Goal: Check status

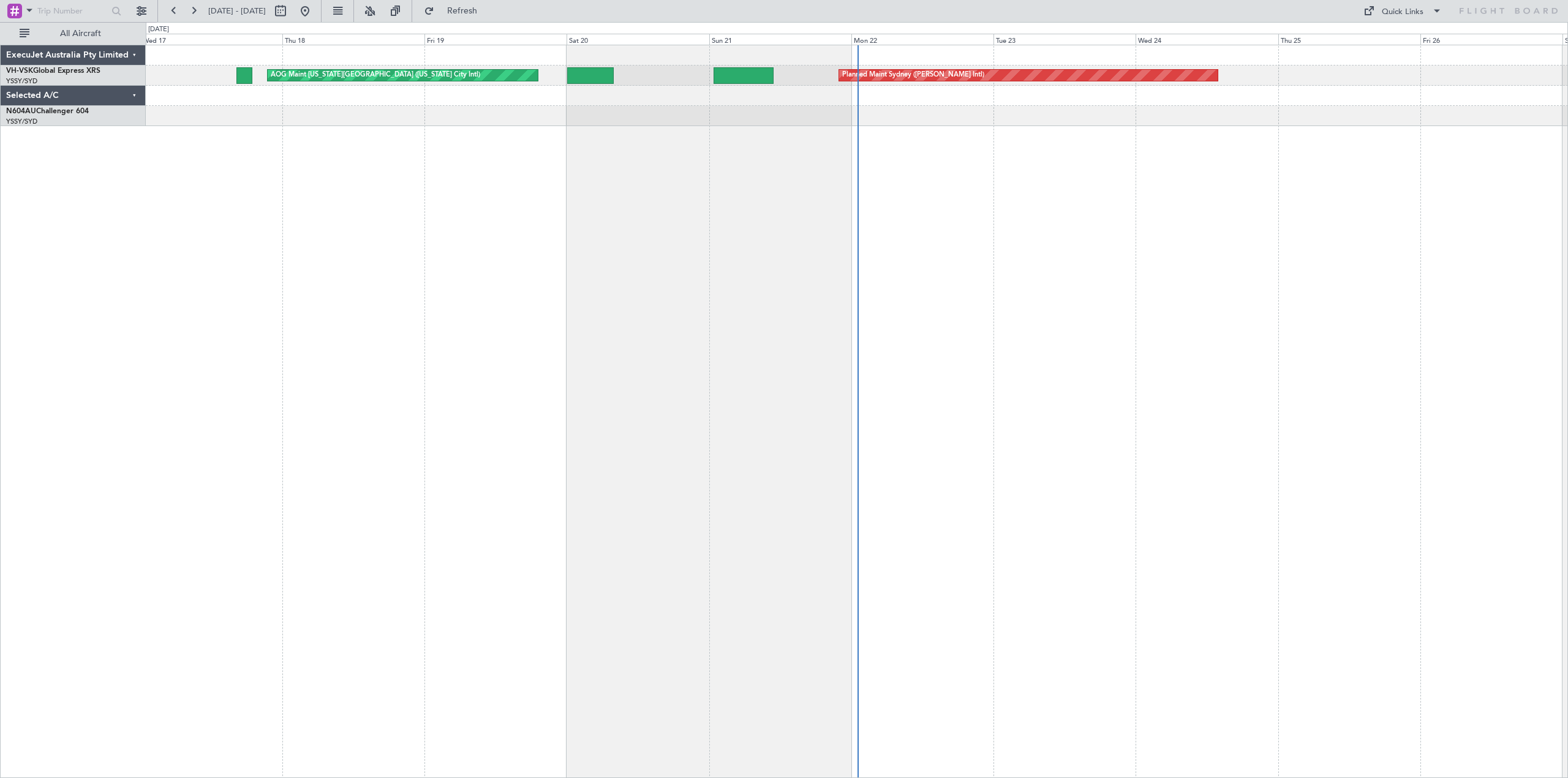
click at [749, 65] on div "AOG Maint [US_STATE][GEOGRAPHIC_DATA] ([US_STATE] City Intl) Planned Maint Sydn…" at bounding box center [857, 75] width 1422 height 20
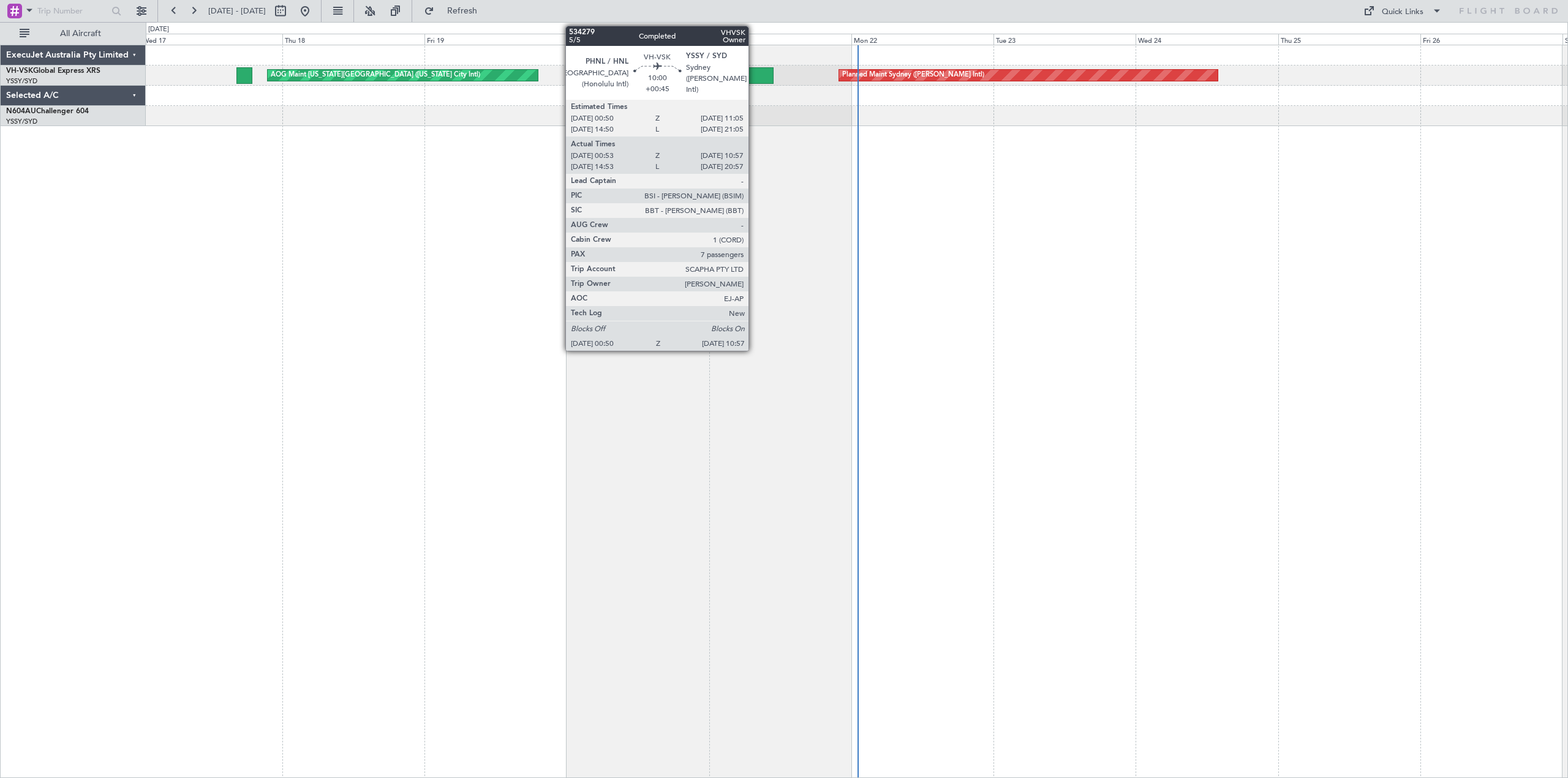
click at [755, 74] on div at bounding box center [744, 76] width 60 height 17
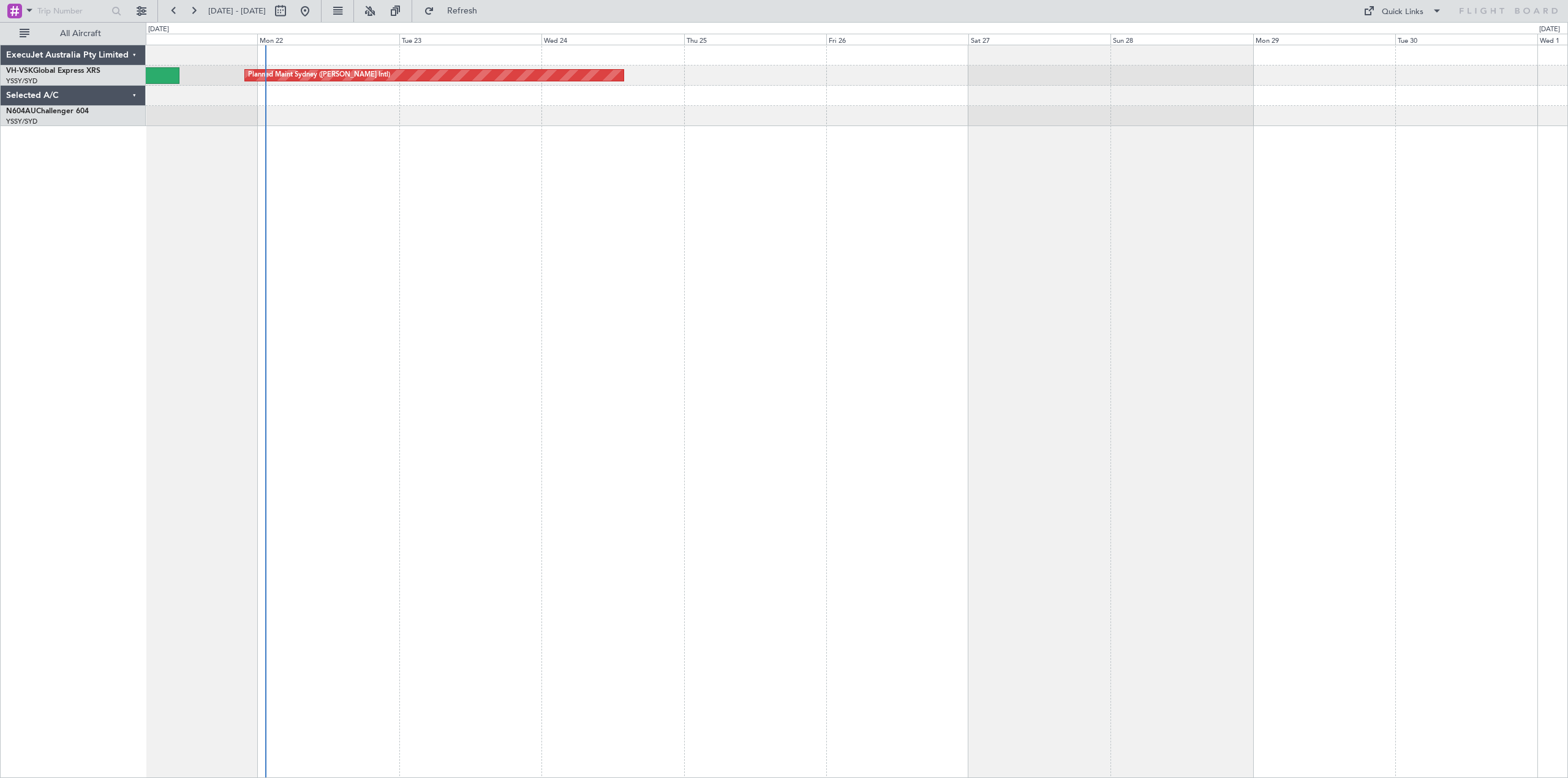
click at [678, 294] on div "Planned Maint Sydney ([PERSON_NAME] Intl) AOG Maint [US_STATE][GEOGRAPHIC_DATA]…" at bounding box center [857, 411] width 1422 height 734
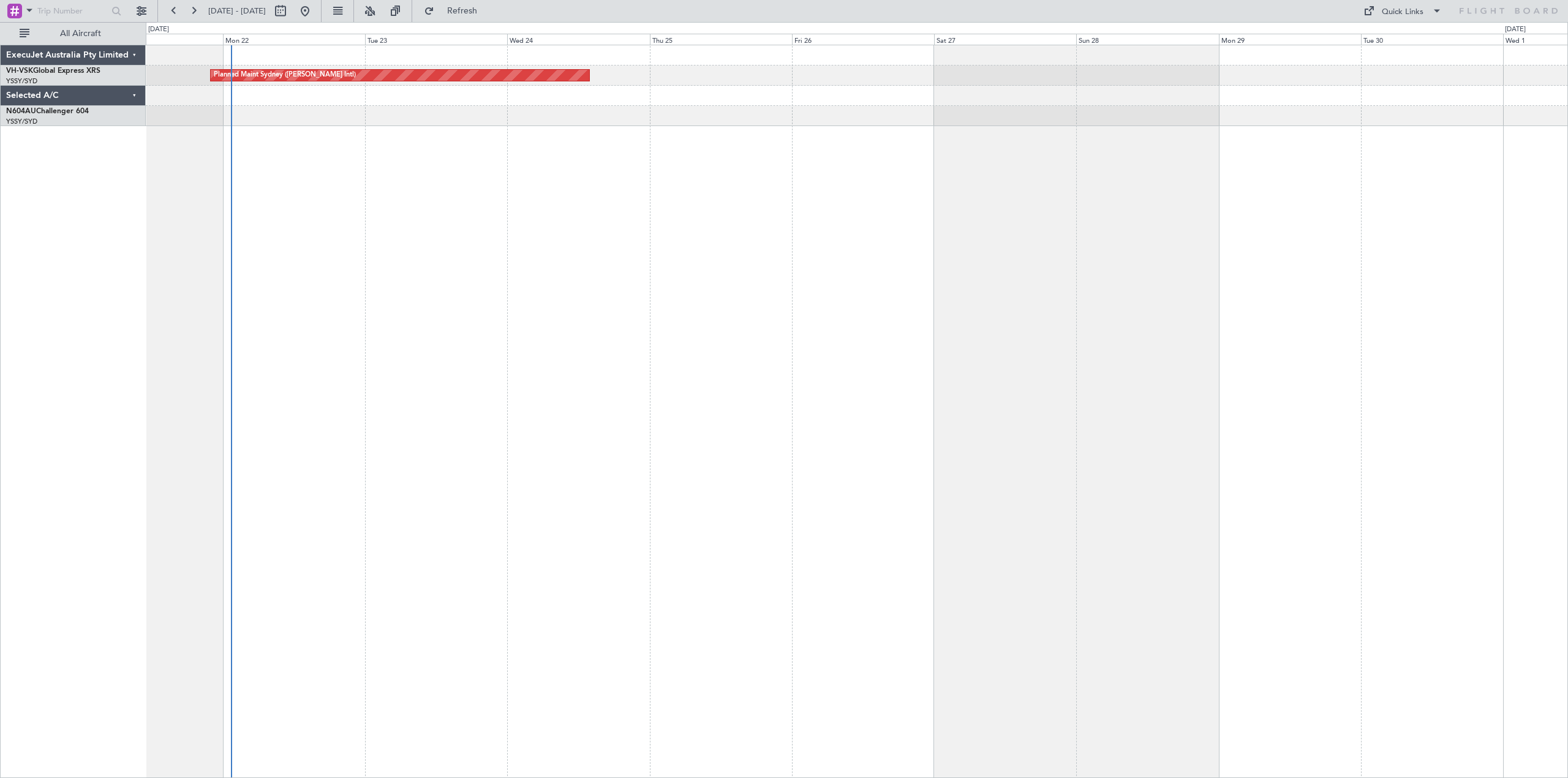
click at [738, 293] on div "Planned Maint Sydney ([PERSON_NAME] Intl) AOG Maint [US_STATE][GEOGRAPHIC_DATA]…" at bounding box center [857, 411] width 1422 height 734
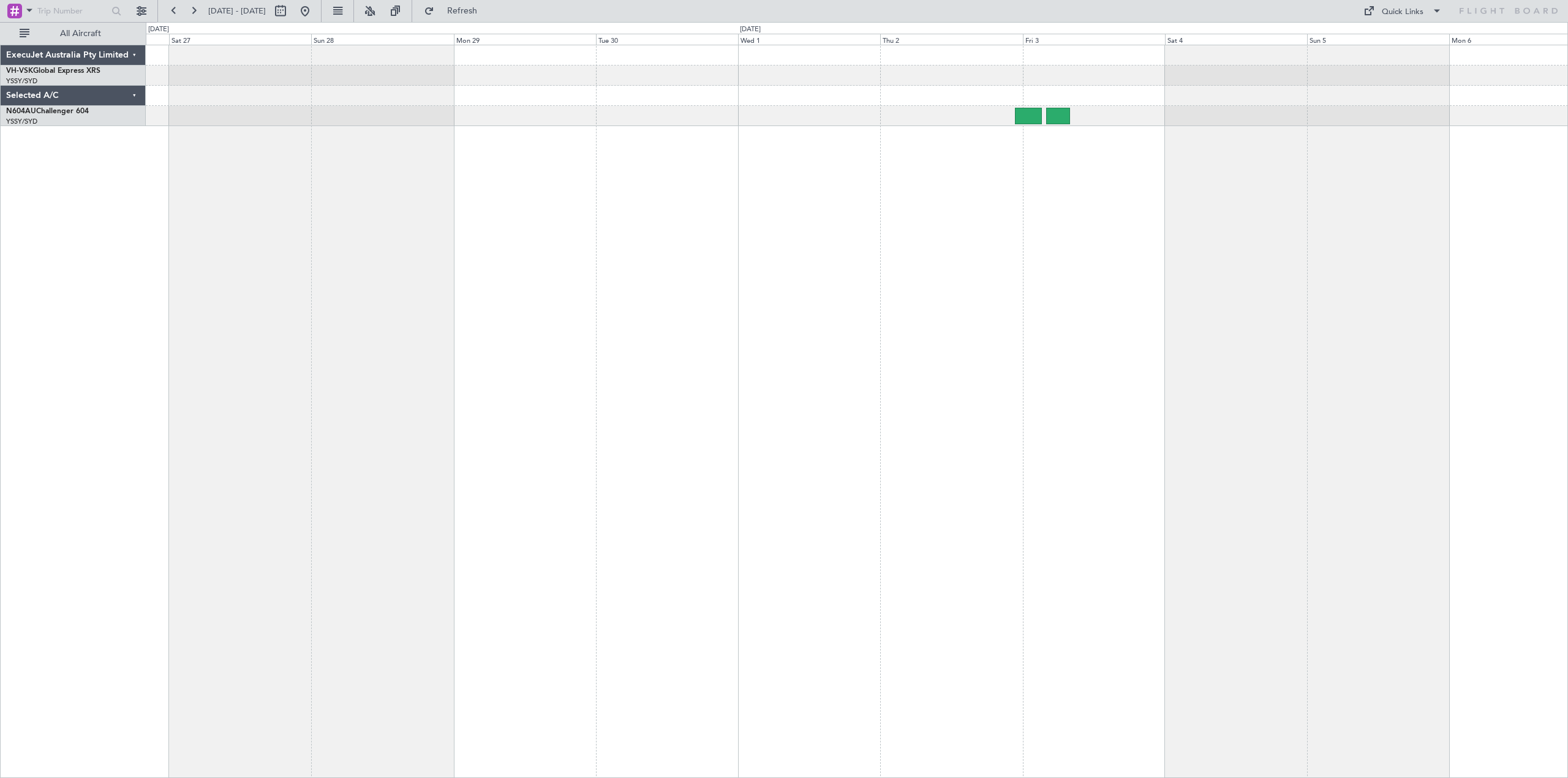
click at [877, 246] on div "Planned Maint Sydney ([PERSON_NAME] Intl)" at bounding box center [857, 411] width 1422 height 734
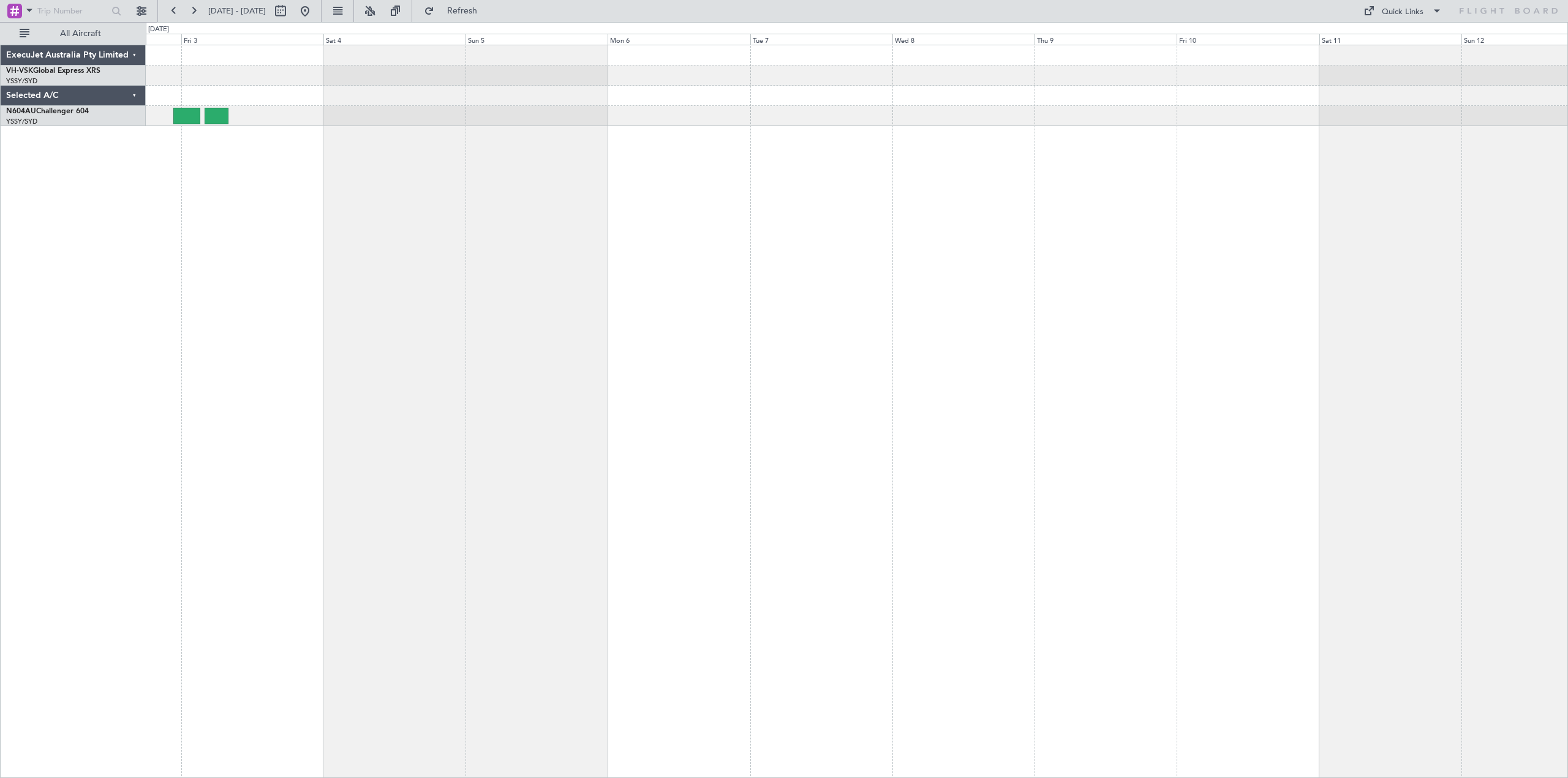
click at [1017, 272] on div at bounding box center [857, 411] width 1422 height 734
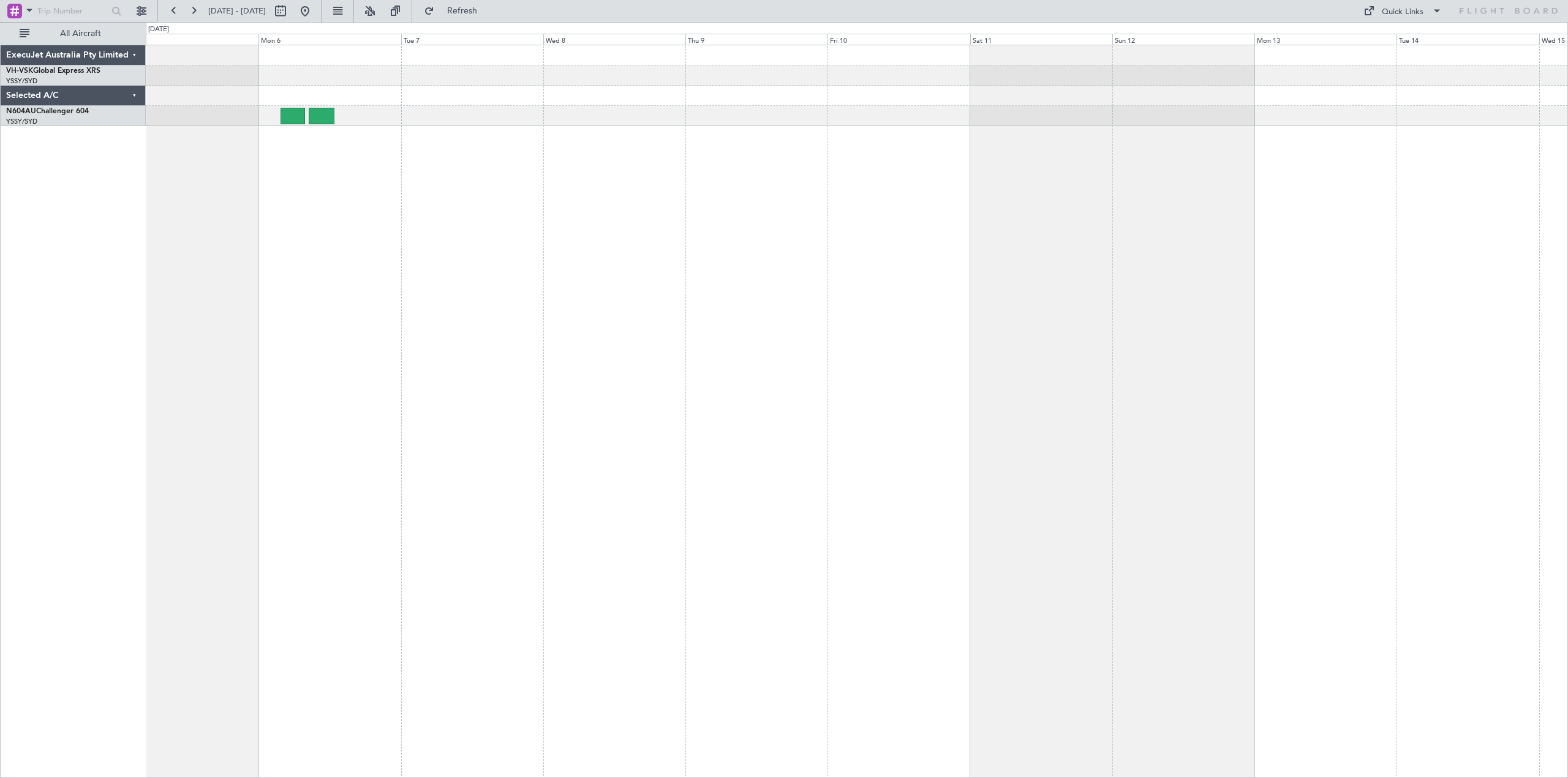
click at [638, 194] on div at bounding box center [857, 411] width 1422 height 734
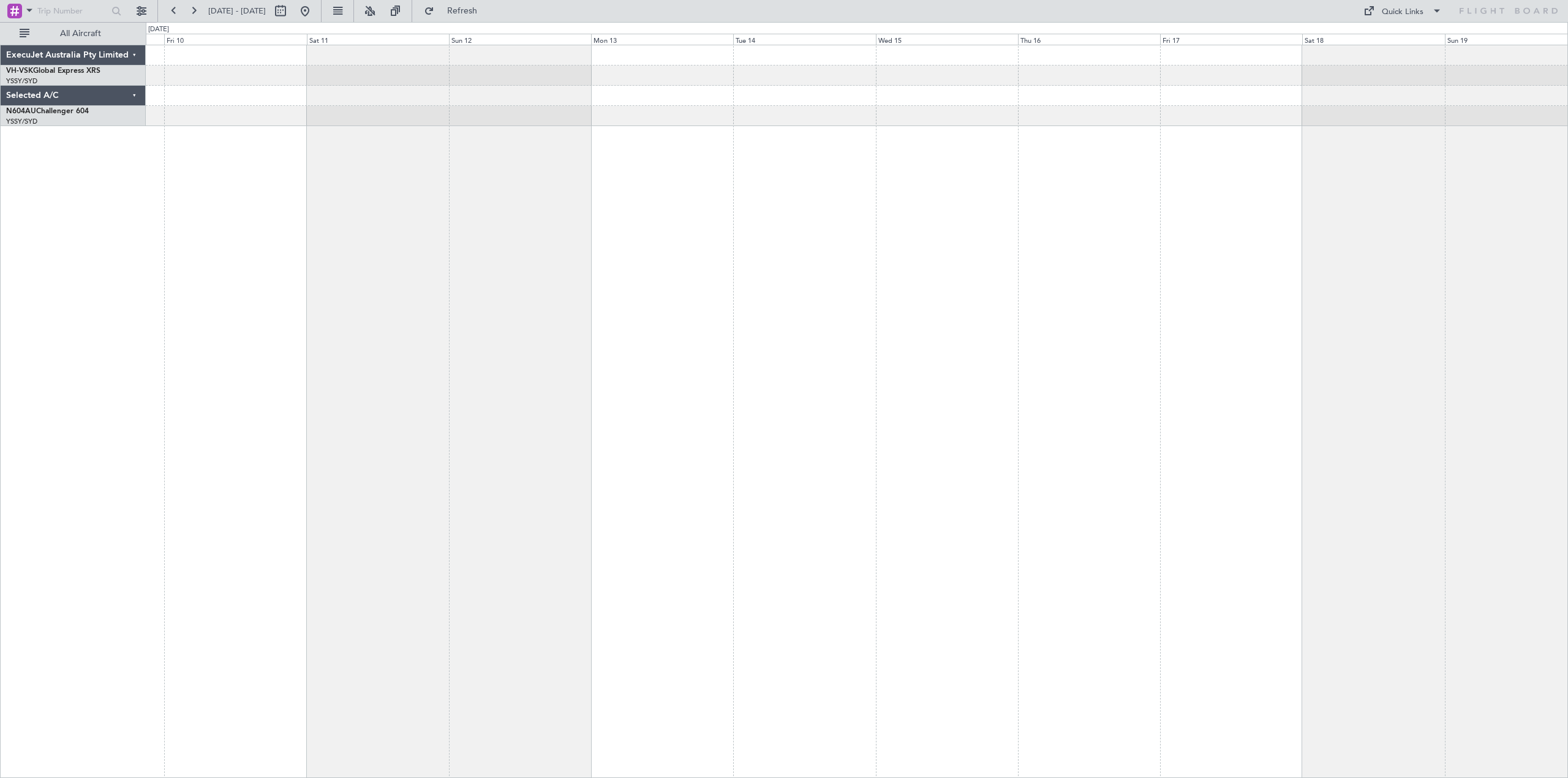
click at [810, 216] on div at bounding box center [857, 411] width 1422 height 734
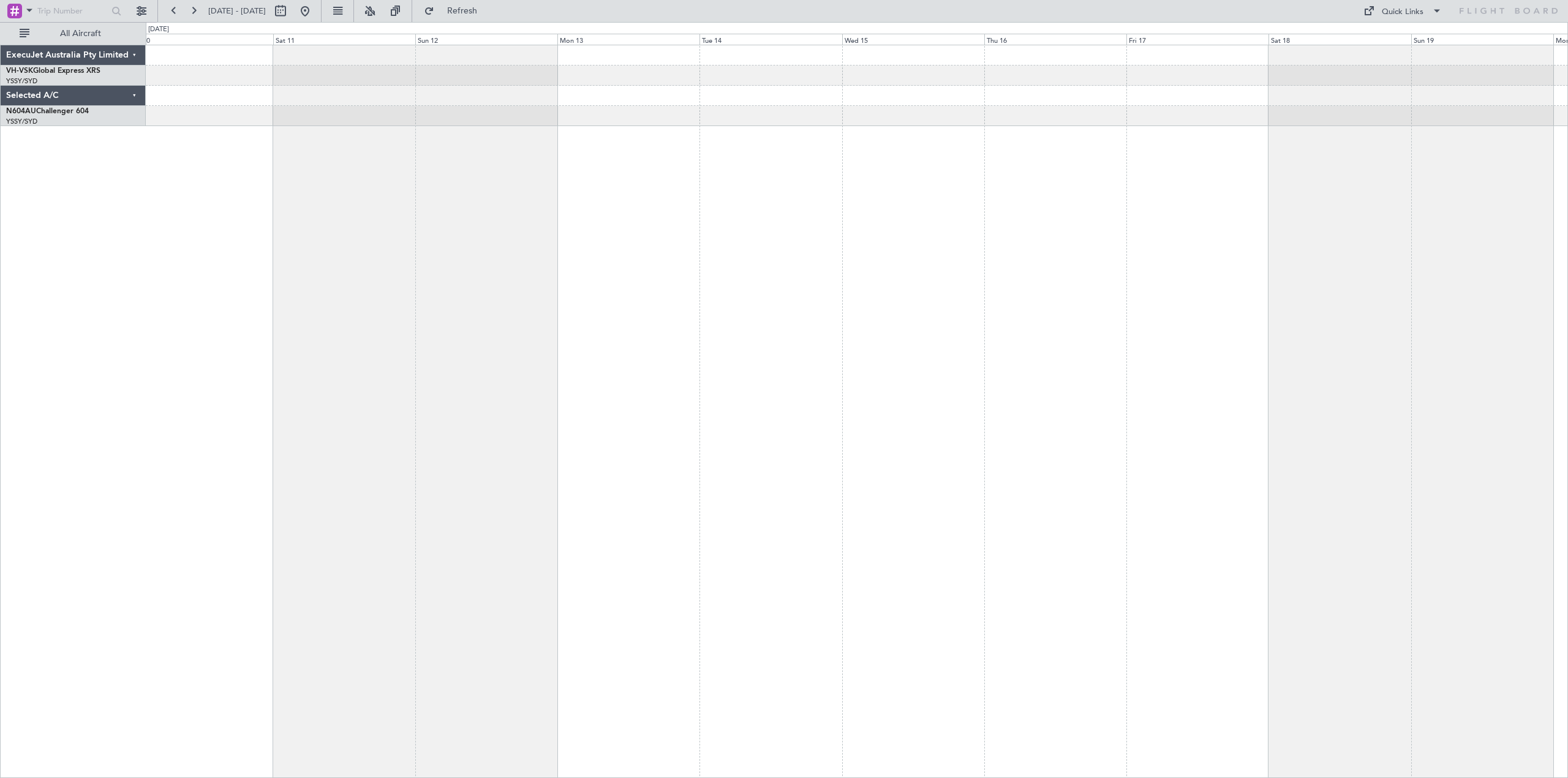
click at [700, 205] on div at bounding box center [857, 411] width 1422 height 734
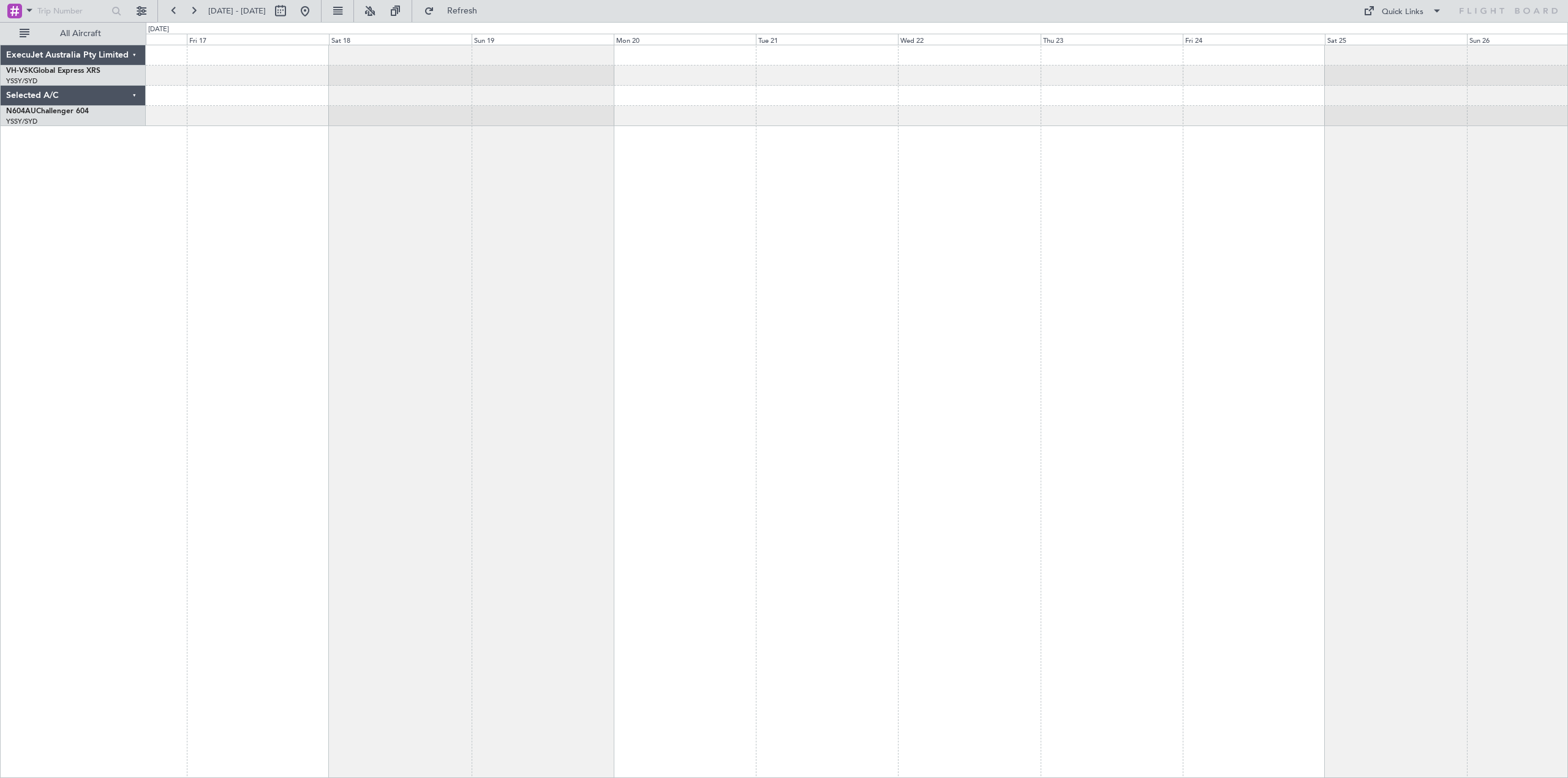
click at [886, 221] on div at bounding box center [857, 411] width 1422 height 734
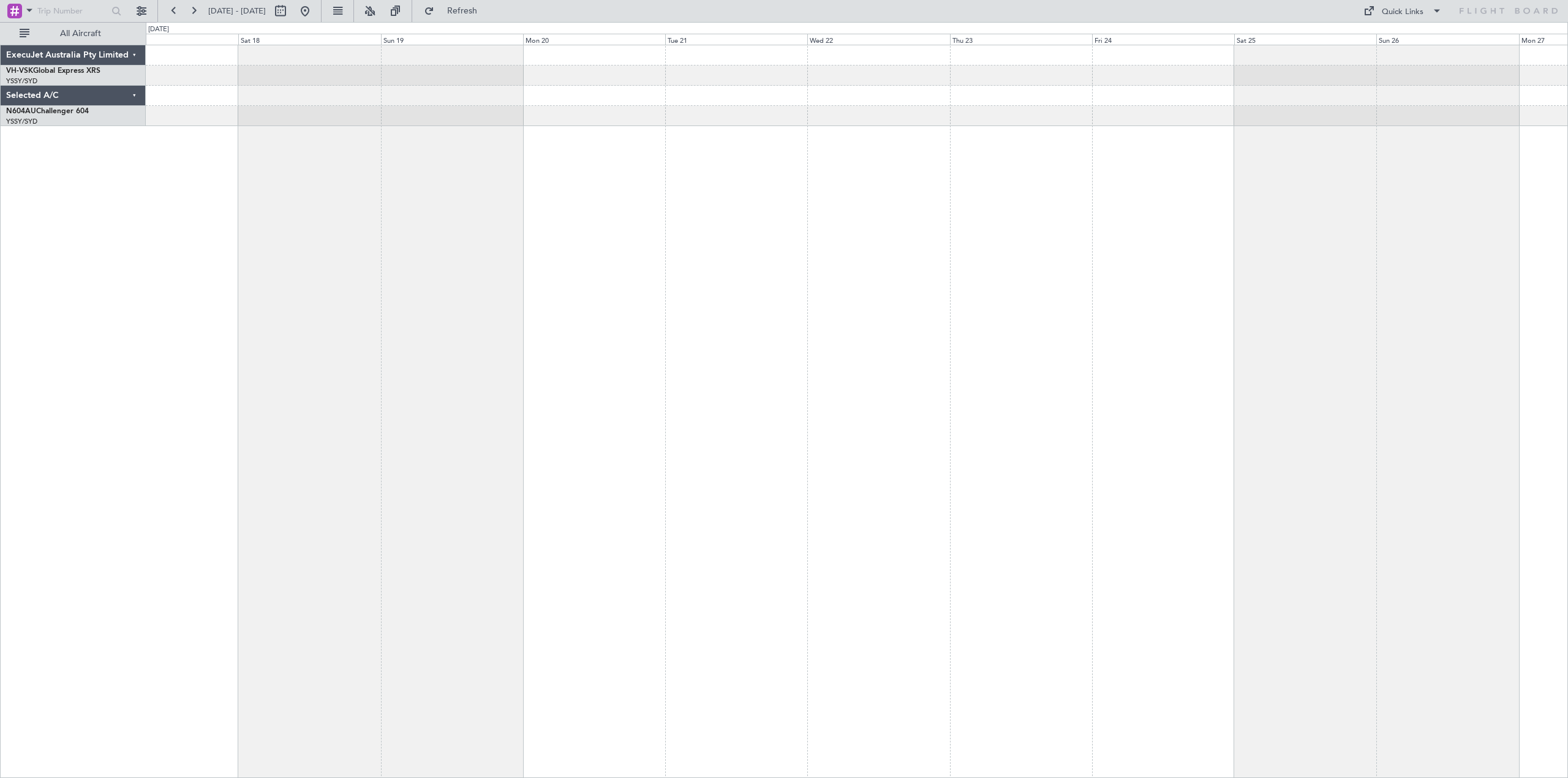
click at [954, 216] on div at bounding box center [857, 411] width 1422 height 734
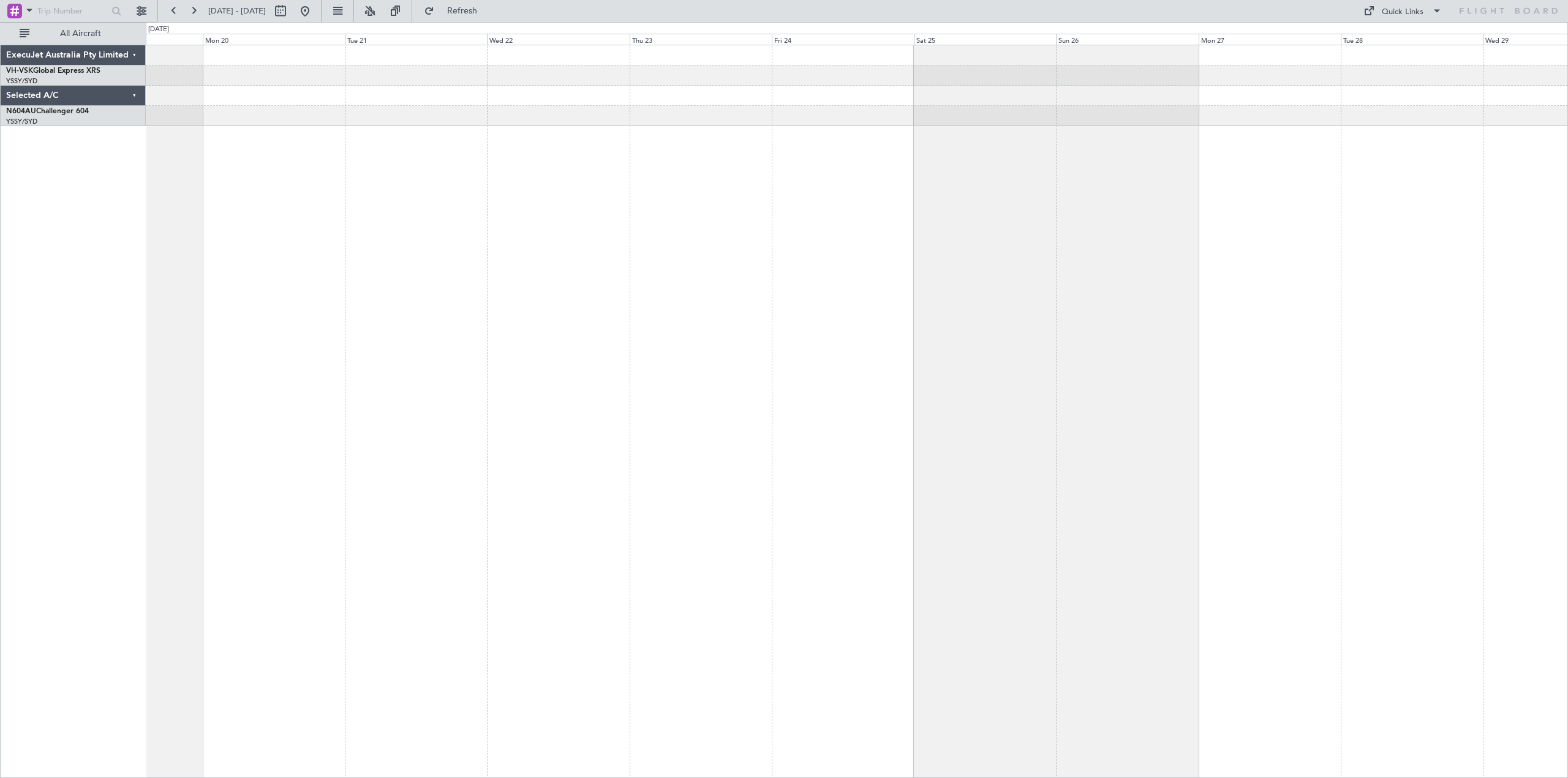
click at [799, 202] on div at bounding box center [857, 411] width 1422 height 734
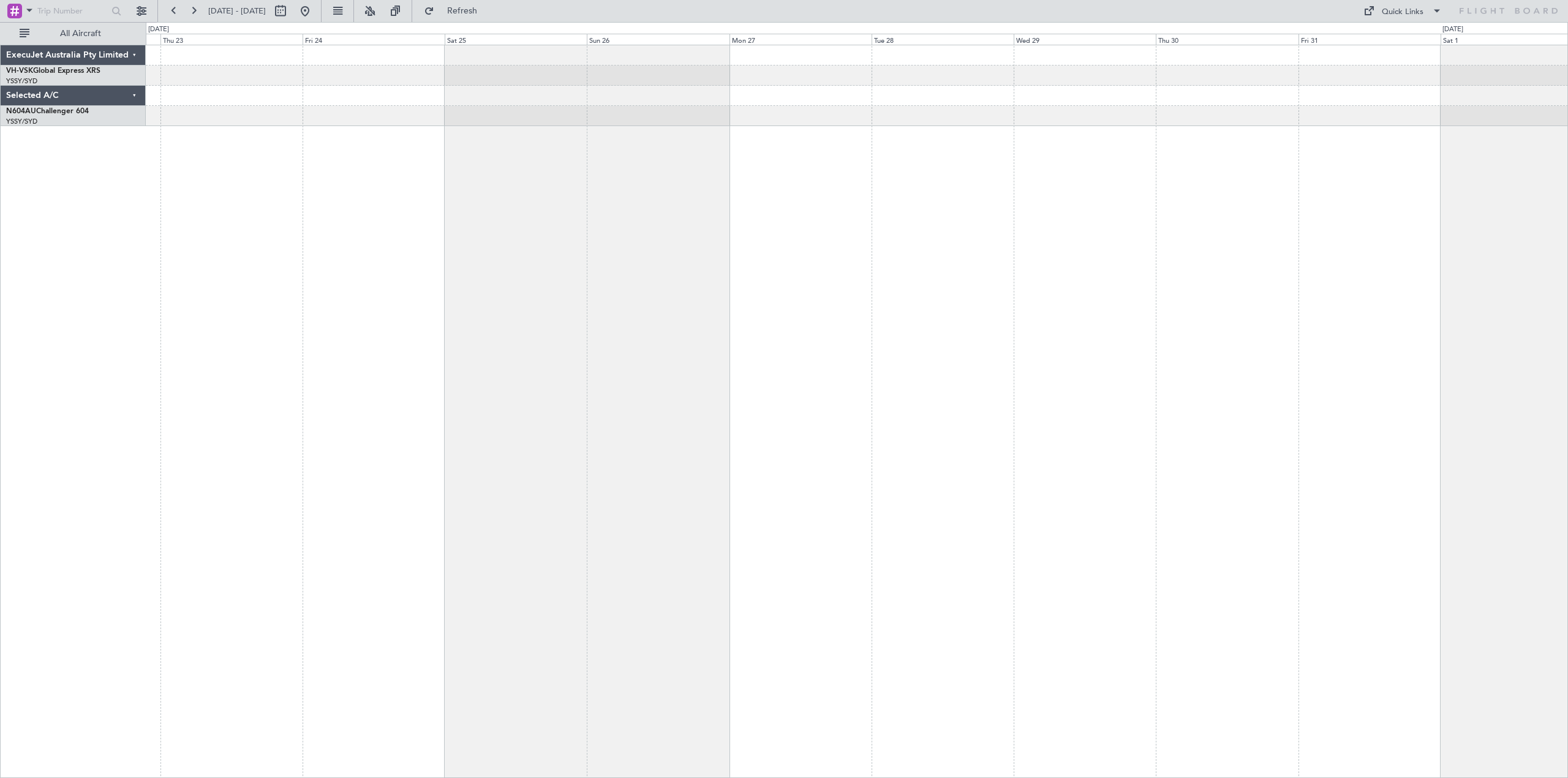
click at [746, 218] on div at bounding box center [857, 411] width 1422 height 734
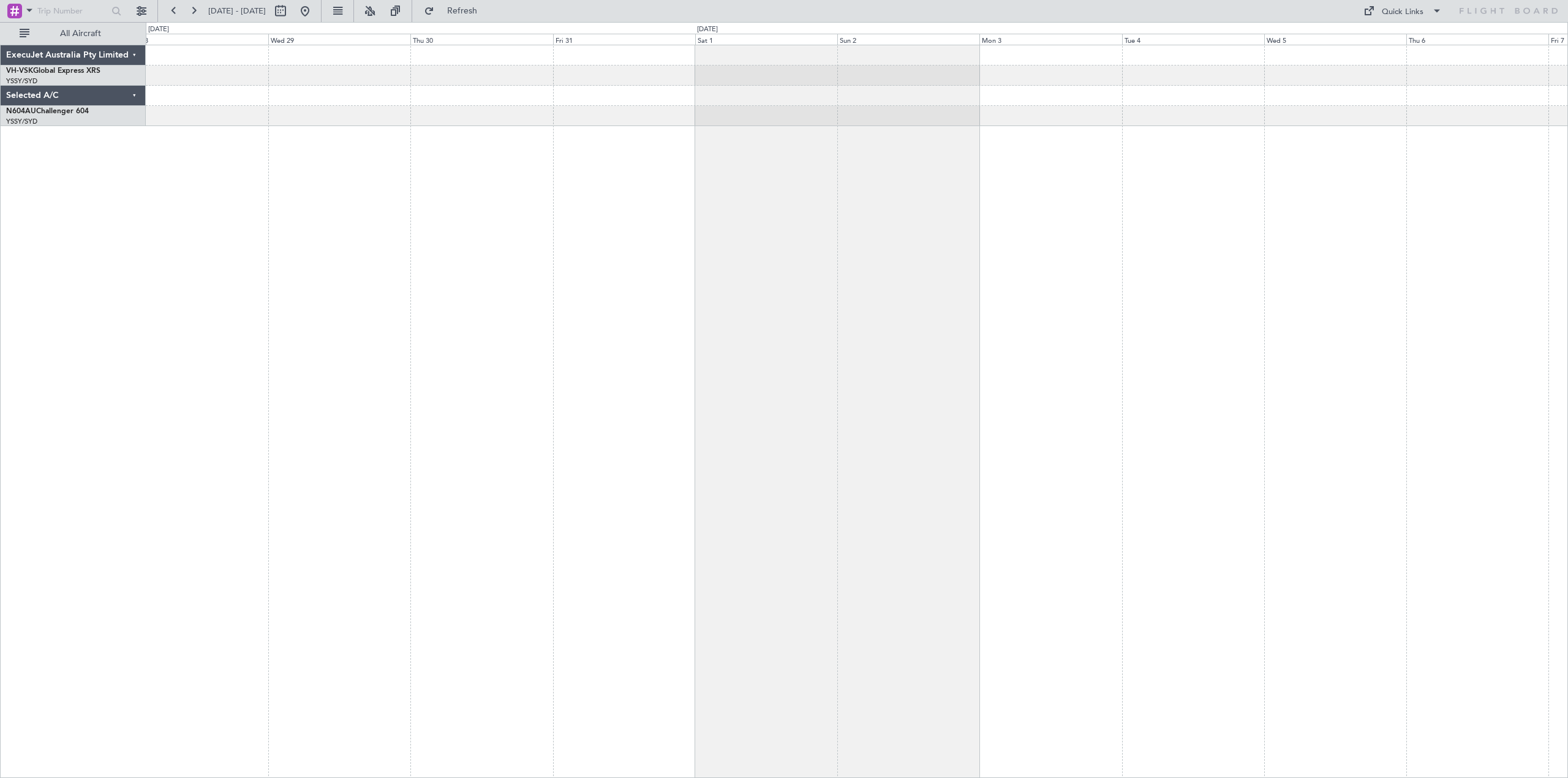
click at [960, 201] on div at bounding box center [857, 411] width 1422 height 734
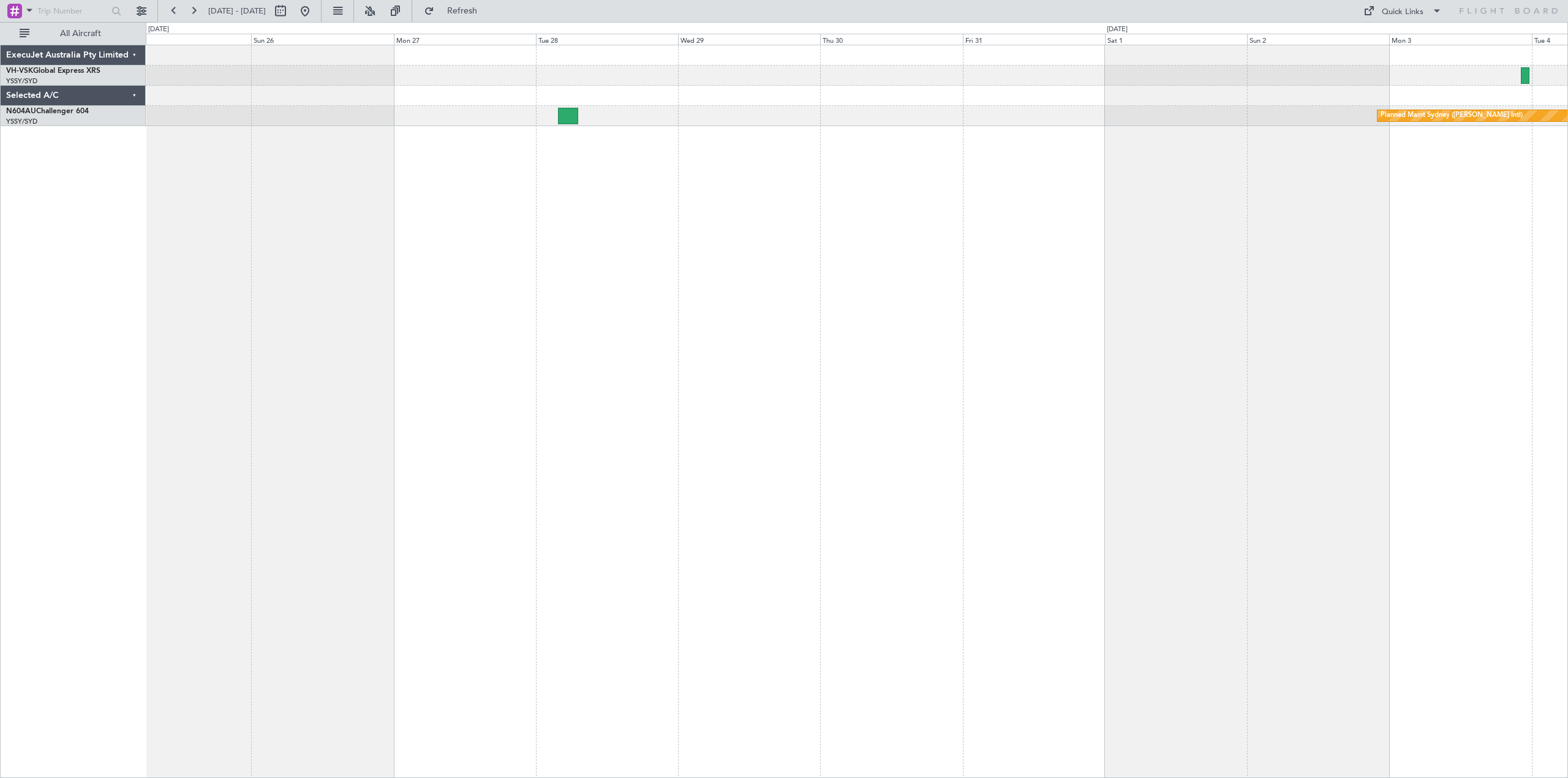
click at [1203, 259] on div "Planned Maint Sydney ([PERSON_NAME] Intl)" at bounding box center [857, 411] width 1422 height 734
click at [1112, 222] on div "Planned Maint Sydney ([PERSON_NAME] Intl)" at bounding box center [857, 411] width 1422 height 734
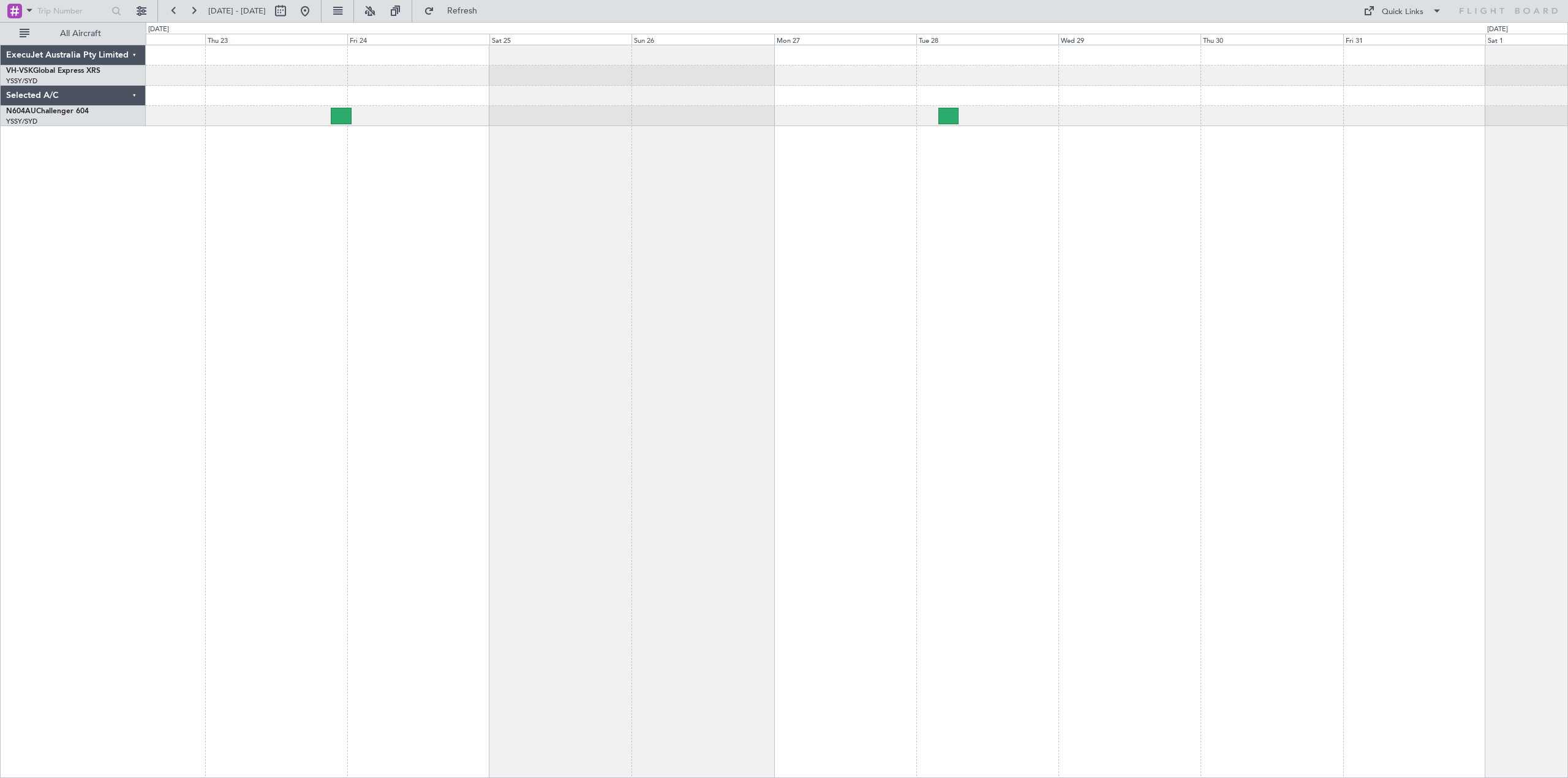
click at [1000, 220] on div "Planned Maint Sydney ([PERSON_NAME] Intl)" at bounding box center [857, 411] width 1422 height 734
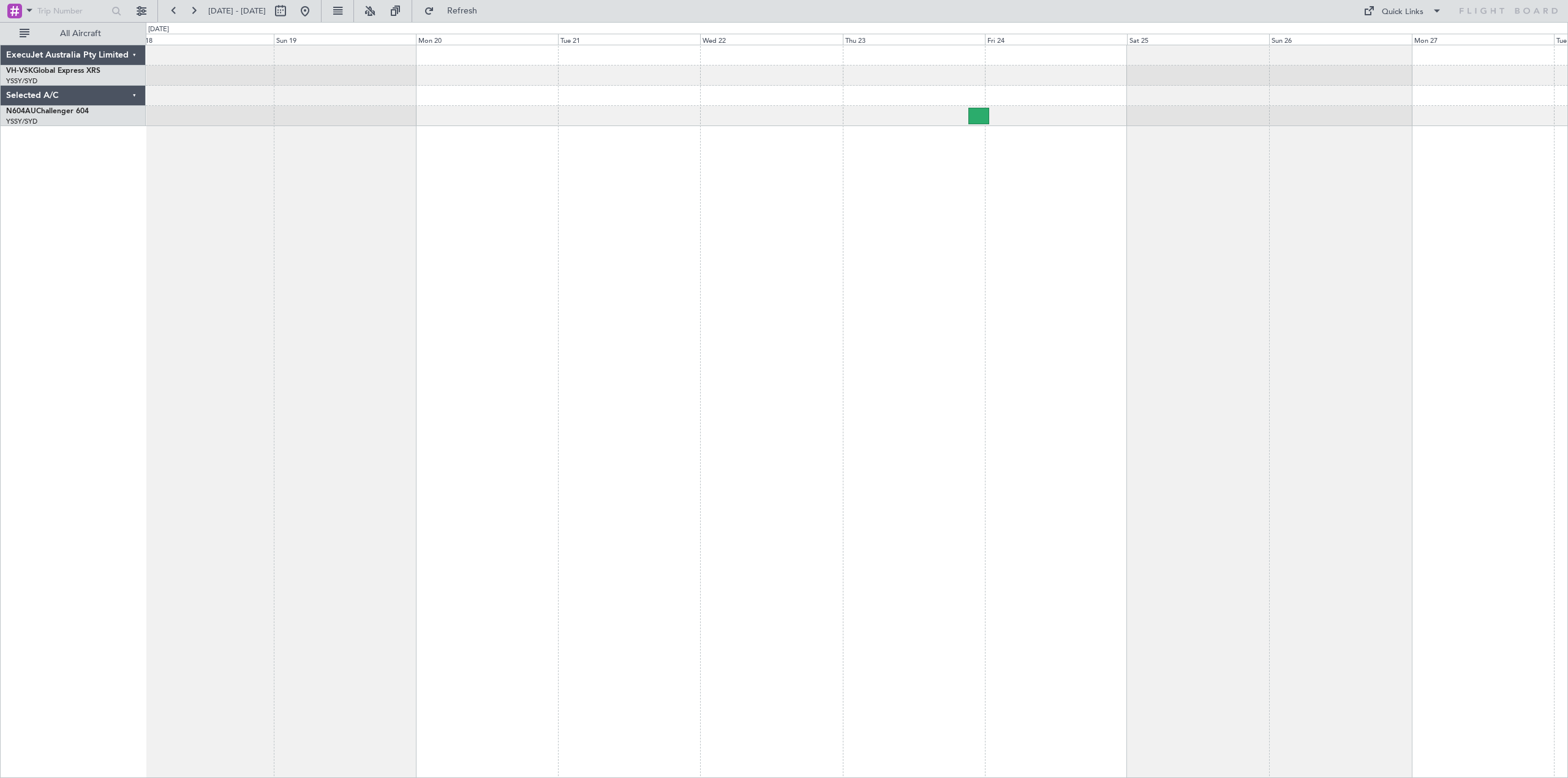
click at [970, 218] on div at bounding box center [857, 411] width 1422 height 734
